Goal: Information Seeking & Learning: Learn about a topic

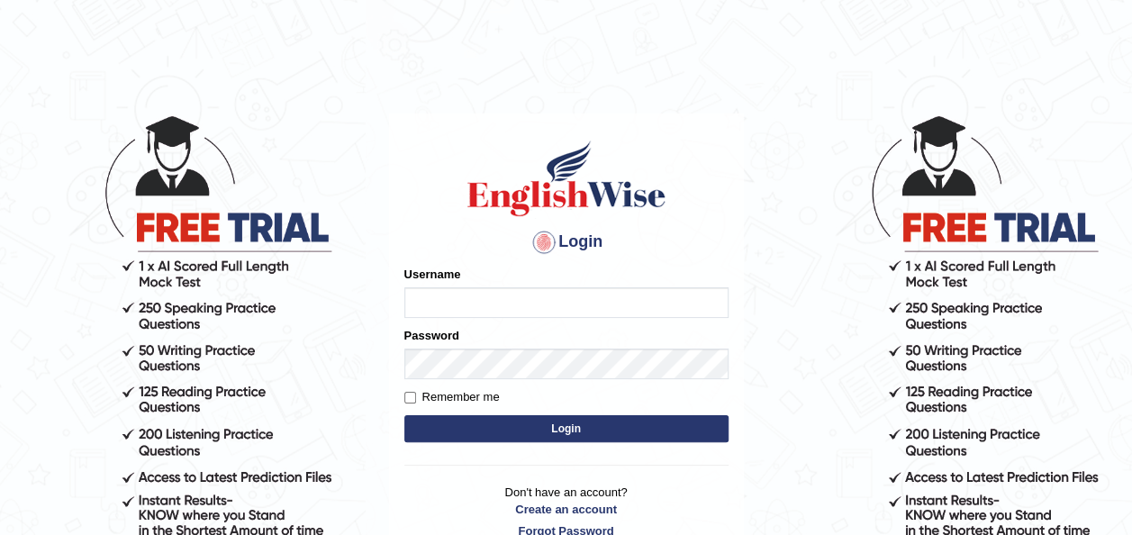
type input "maysi"
click at [529, 433] on button "Login" at bounding box center [567, 428] width 324 height 27
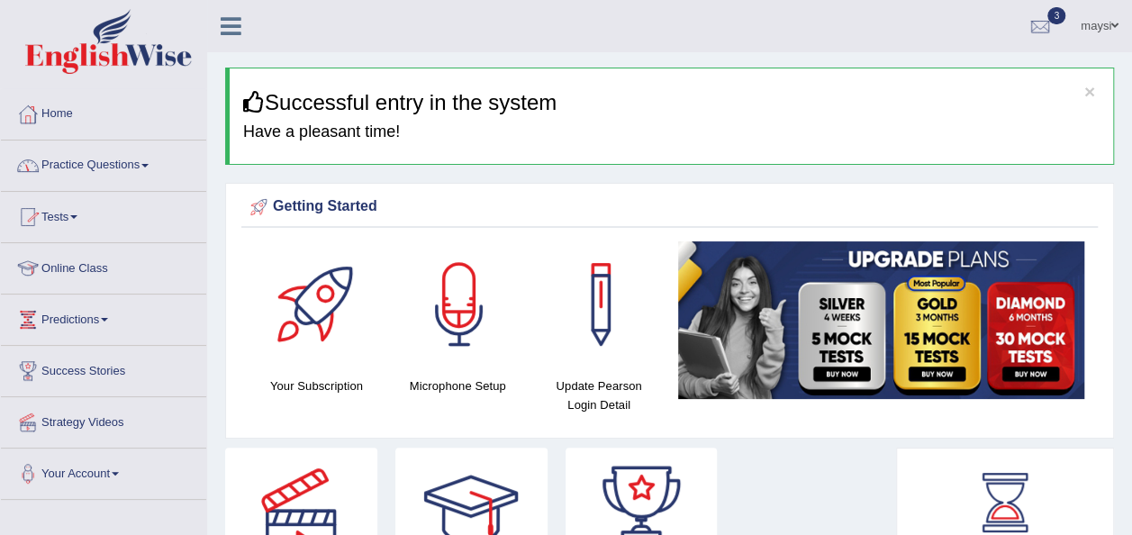
click at [87, 261] on link "Online Class" at bounding box center [103, 265] width 205 height 45
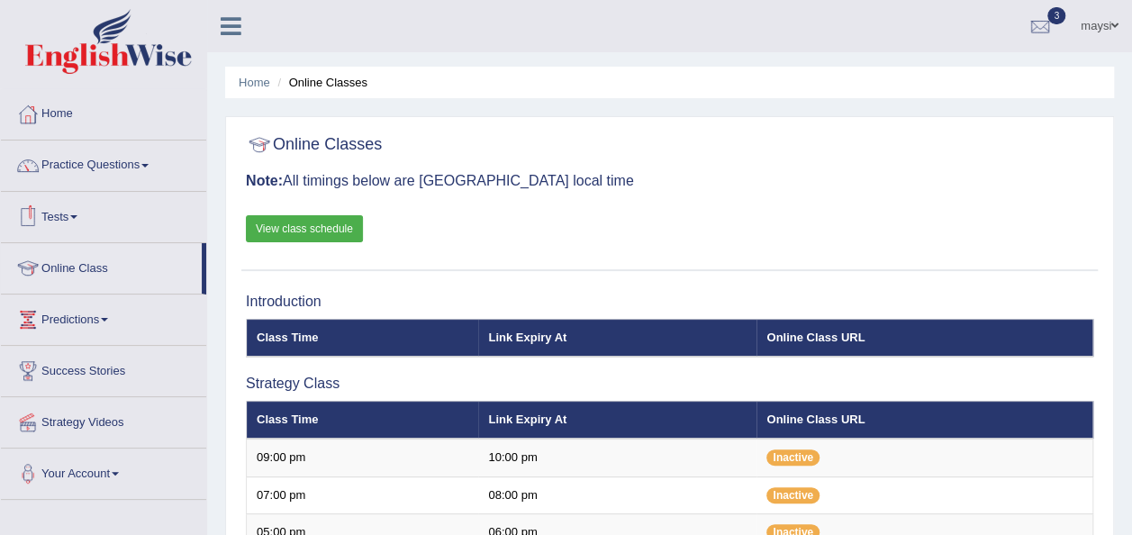
click at [298, 227] on link "View class schedule" at bounding box center [304, 228] width 117 height 27
